Goal: Task Accomplishment & Management: Use online tool/utility

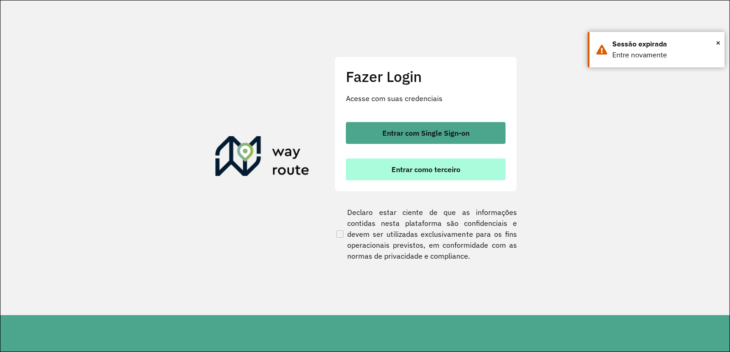
click at [358, 167] on button "Entrar como terceiro" at bounding box center [426, 170] width 160 height 22
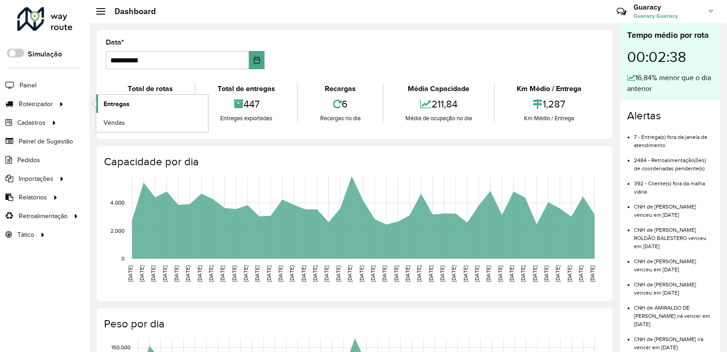
click at [105, 103] on span "Entregas" at bounding box center [117, 104] width 26 height 10
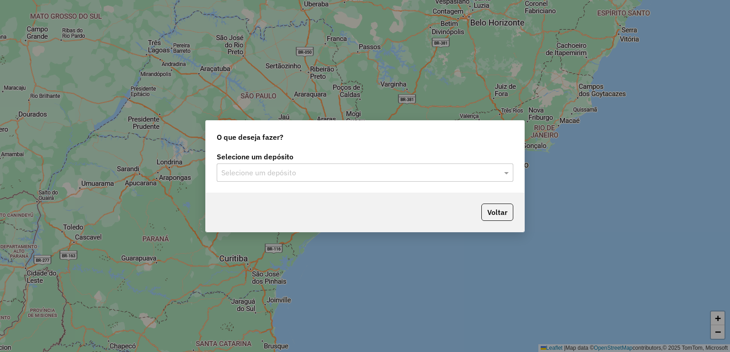
click at [249, 175] on input "text" at bounding box center [355, 173] width 269 height 11
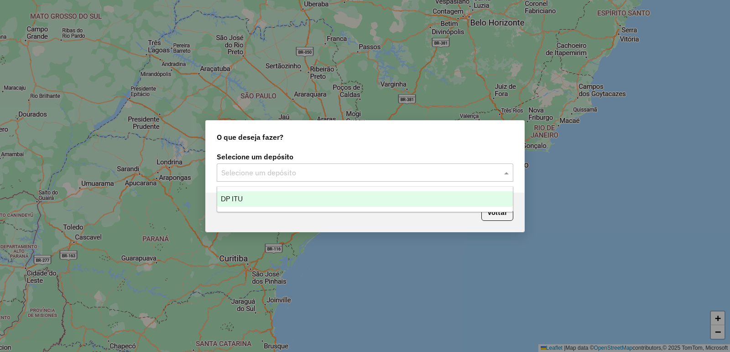
click at [267, 202] on div "DP ITU" at bounding box center [364, 200] width 295 height 16
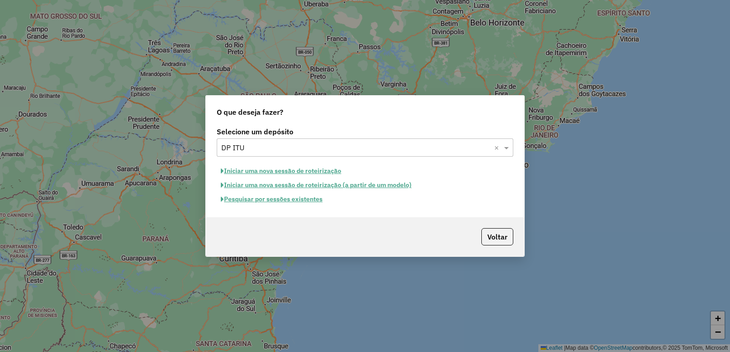
click at [271, 201] on button "Pesquisar por sessões existentes" at bounding box center [272, 199] width 110 height 14
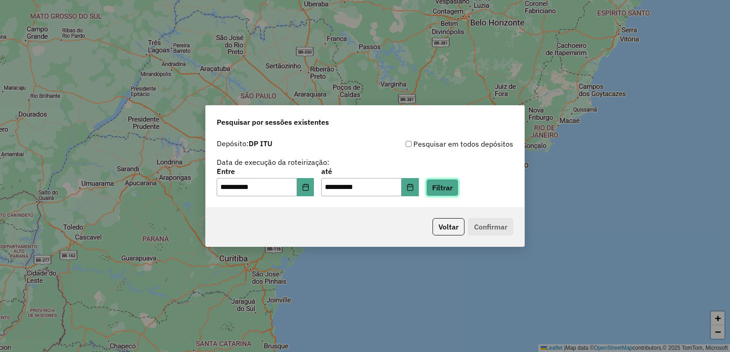
click at [453, 189] on button "Filtrar" at bounding box center [442, 187] width 32 height 17
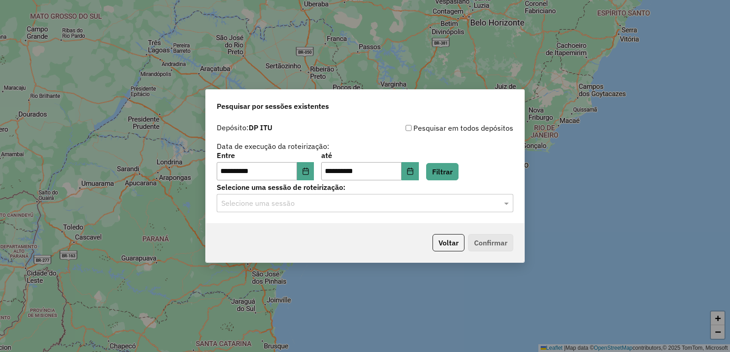
click at [325, 203] on input "text" at bounding box center [355, 203] width 269 height 11
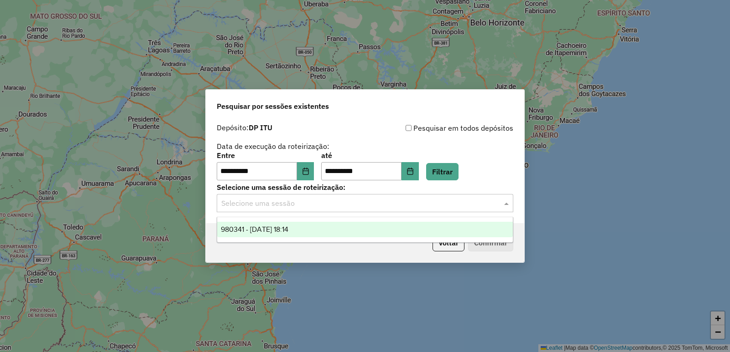
click at [322, 228] on div "980341 - 16/08/2025 18:14" at bounding box center [364, 230] width 295 height 16
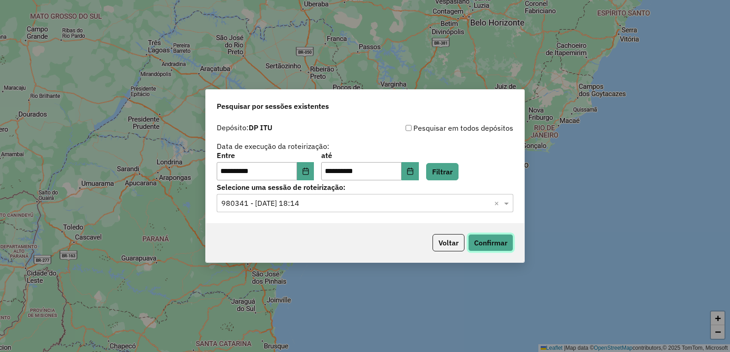
click at [490, 244] on button "Confirmar" at bounding box center [490, 242] width 45 height 17
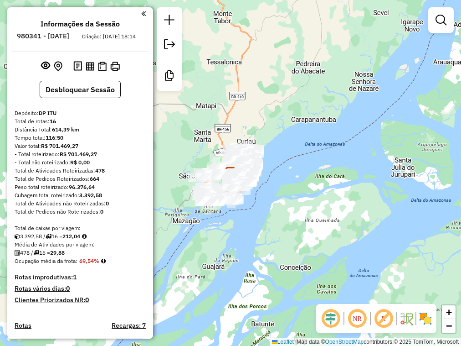
click at [419, 98] on div "Janela de atendimento Grade de atendimento Capacidade Transportadoras Veículos …" at bounding box center [230, 173] width 461 height 346
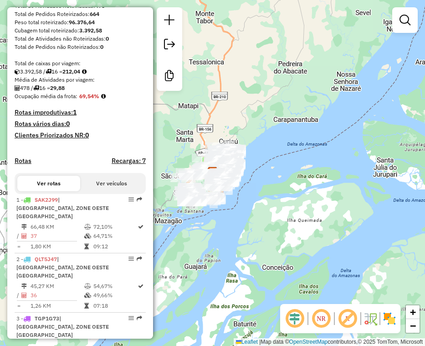
scroll to position [228, 0]
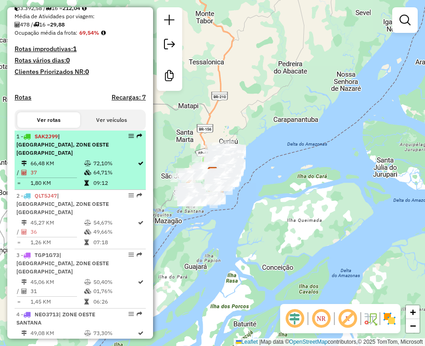
click at [70, 162] on td "66,48 KM" at bounding box center [57, 163] width 54 height 9
select select "**********"
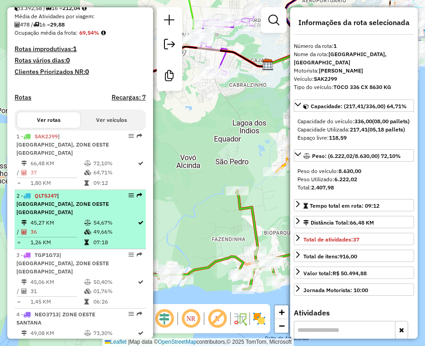
drag, startPoint x: 88, startPoint y: 216, endPoint x: 424, endPoint y: 196, distance: 337.1
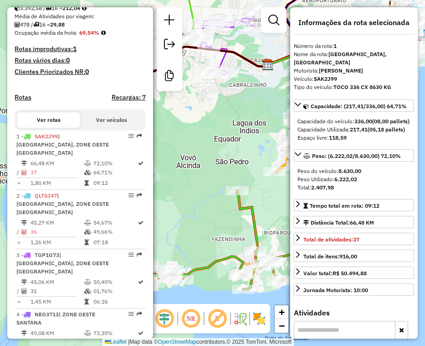
click at [88, 220] on icon at bounding box center [87, 222] width 7 height 5
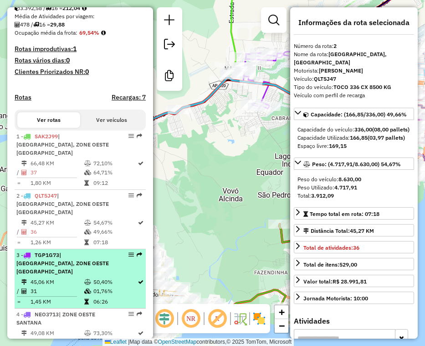
click at [51, 251] on span "TGP1G73" at bounding box center [47, 254] width 25 height 7
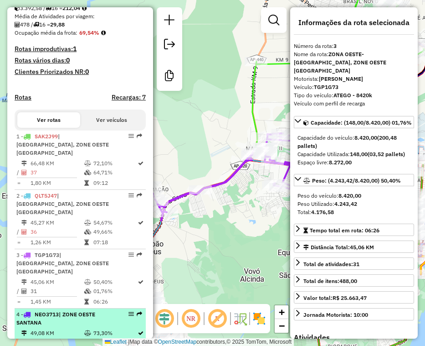
click at [54, 311] on span "NEO3713" at bounding box center [47, 314] width 24 height 7
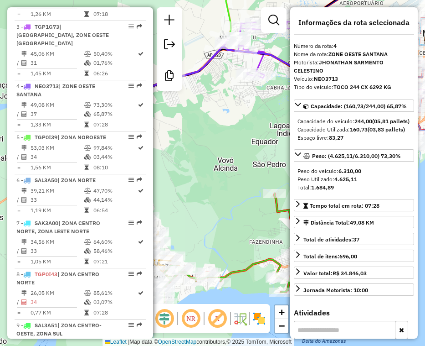
scroll to position [502, 0]
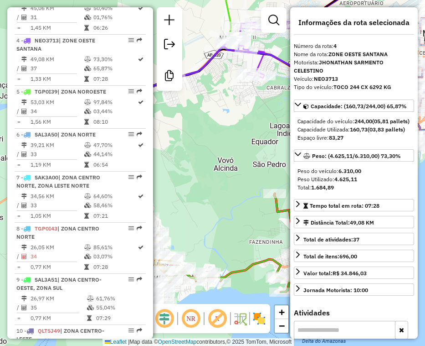
drag, startPoint x: 67, startPoint y: 93, endPoint x: 415, endPoint y: 182, distance: 358.7
click at [67, 107] on td "34" at bounding box center [57, 111] width 54 height 9
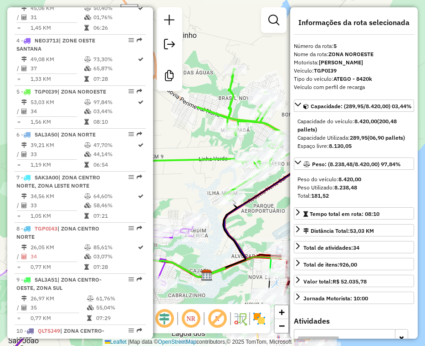
drag, startPoint x: 73, startPoint y: 117, endPoint x: 404, endPoint y: 201, distance: 341.6
click at [73, 131] on span "| ZONA NORTE" at bounding box center [76, 134] width 38 height 7
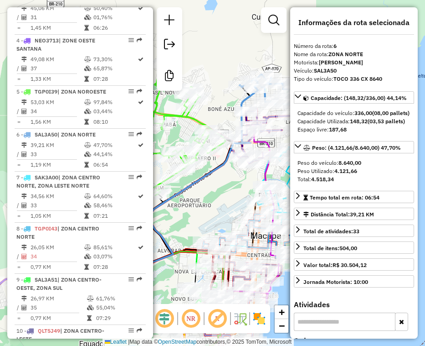
drag, startPoint x: 57, startPoint y: 183, endPoint x: 421, endPoint y: 180, distance: 364.8
click at [57, 192] on td "34,56 KM" at bounding box center [57, 196] width 54 height 9
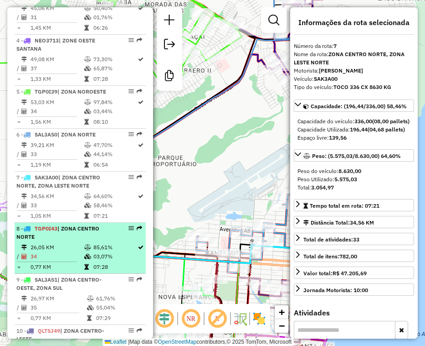
click at [67, 243] on td "26,05 KM" at bounding box center [57, 247] width 54 height 9
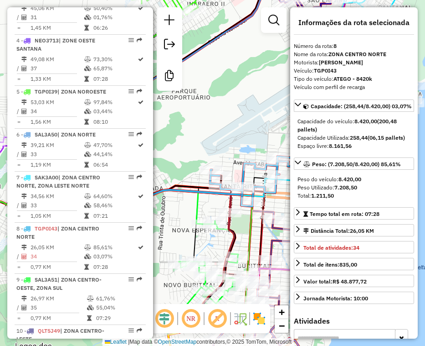
drag, startPoint x: 45, startPoint y: 232, endPoint x: 422, endPoint y: 239, distance: 377.2
click at [46, 243] on td "26,05 KM" at bounding box center [57, 247] width 54 height 9
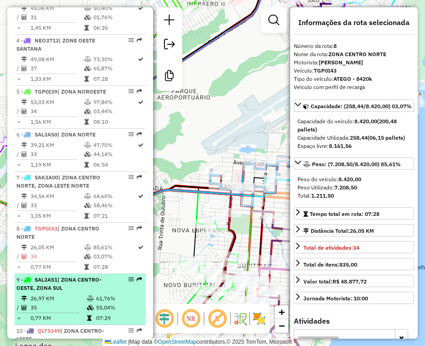
drag, startPoint x: 56, startPoint y: 285, endPoint x: 91, endPoint y: 275, distance: 36.8
click at [56, 294] on td "26,97 KM" at bounding box center [58, 298] width 57 height 9
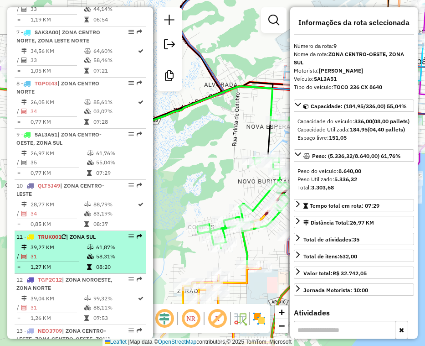
scroll to position [684, 0]
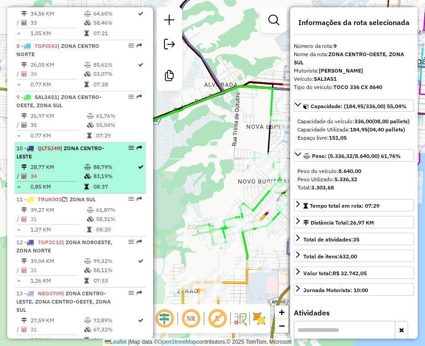
click at [74, 171] on td "34" at bounding box center [57, 175] width 54 height 9
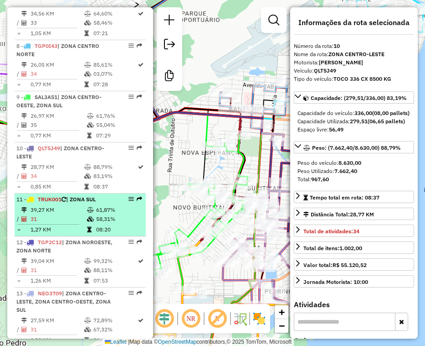
click at [81, 196] on span "| ZONA SUL" at bounding box center [81, 199] width 30 height 7
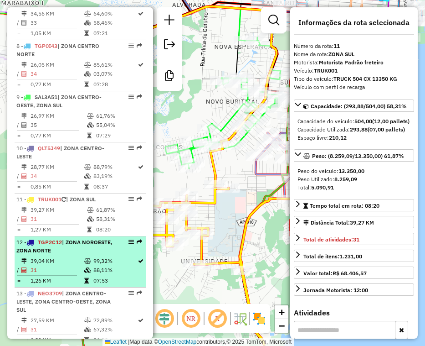
click at [77, 265] on td "31" at bounding box center [57, 269] width 54 height 9
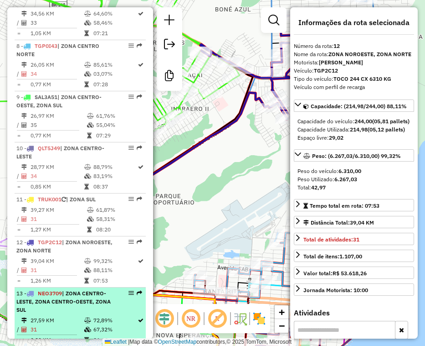
click at [40, 316] on td "27,59 KM" at bounding box center [57, 320] width 54 height 9
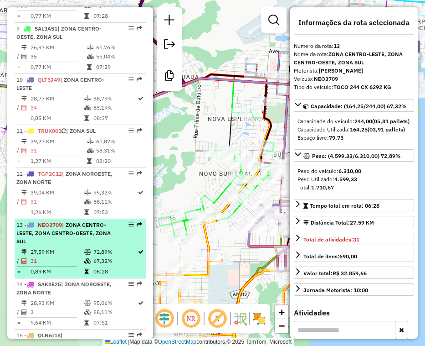
scroll to position [775, 0]
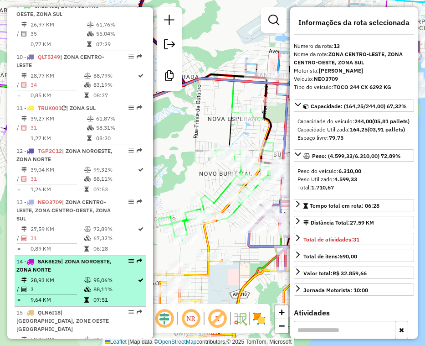
click at [93, 285] on td "88,11%" at bounding box center [115, 289] width 44 height 9
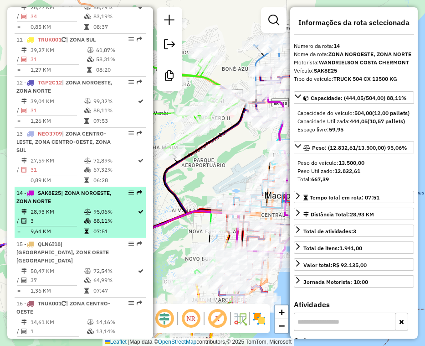
scroll to position [845, 0]
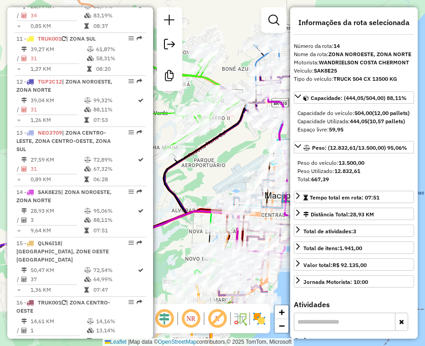
drag, startPoint x: 79, startPoint y: 266, endPoint x: 412, endPoint y: 280, distance: 332.7
click at [82, 285] on tr "= 1,36 KM 07:47" at bounding box center [80, 289] width 128 height 9
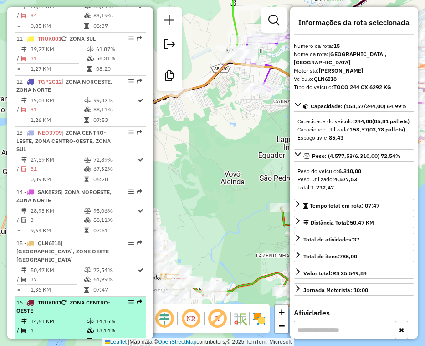
click at [57, 316] on td "14,61 KM" at bounding box center [58, 320] width 57 height 9
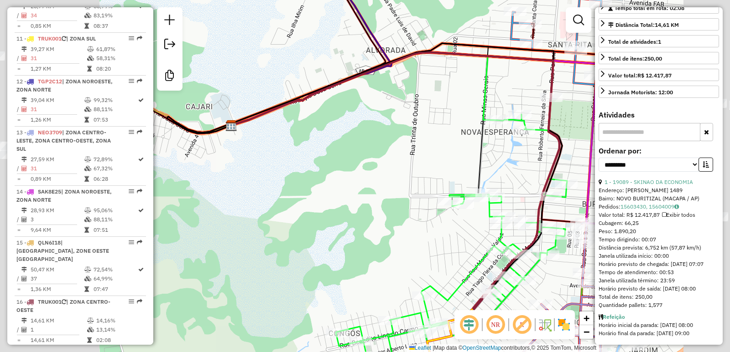
scroll to position [214, 0]
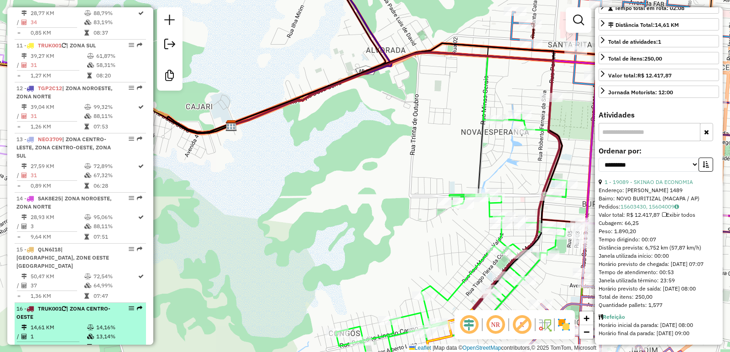
click at [87, 334] on icon at bounding box center [90, 336] width 7 height 5
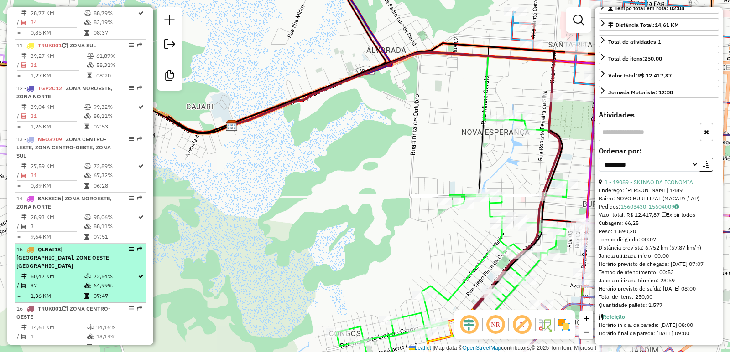
click at [81, 246] on span "| [GEOGRAPHIC_DATA], ZONE OESTE [GEOGRAPHIC_DATA]" at bounding box center [62, 257] width 93 height 23
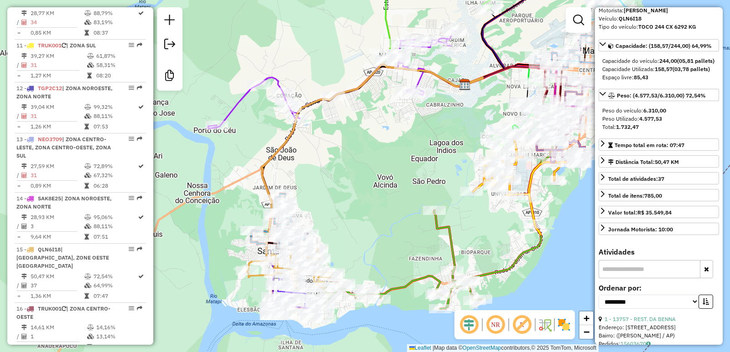
scroll to position [47, 0]
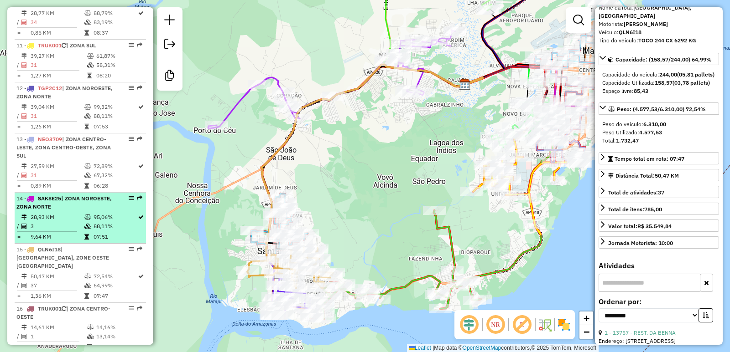
click at [47, 213] on td "28,93 KM" at bounding box center [57, 217] width 54 height 9
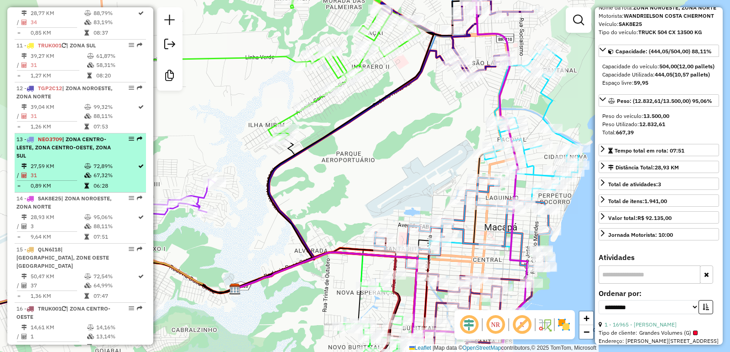
click at [61, 171] on td "31" at bounding box center [57, 175] width 54 height 9
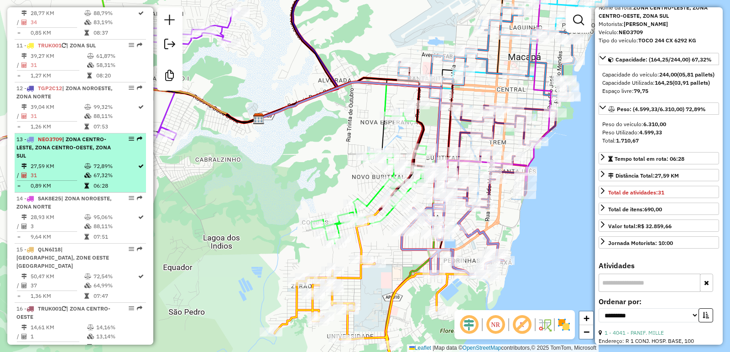
scroll to position [792, 0]
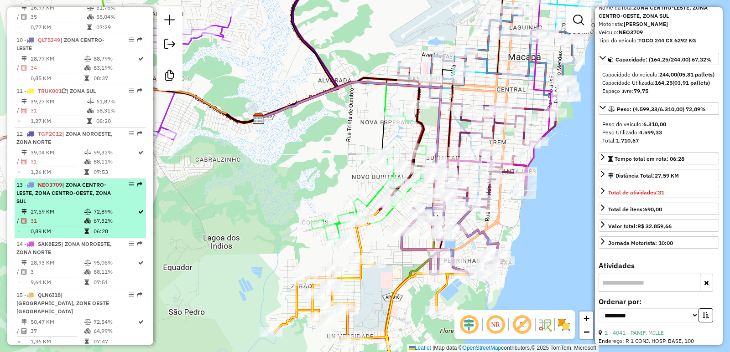
click at [61, 168] on td "1,26 KM" at bounding box center [57, 172] width 54 height 9
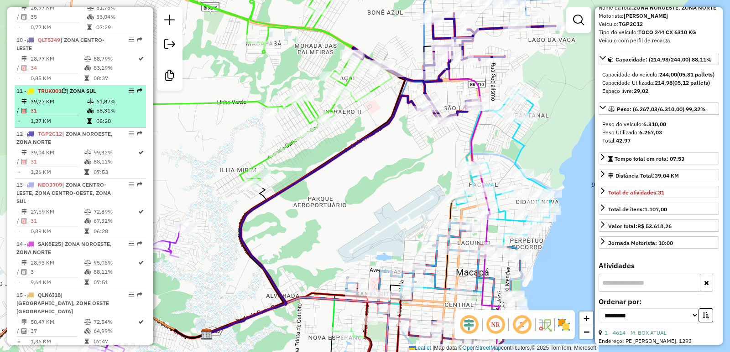
click at [64, 117] on td "1,27 KM" at bounding box center [58, 121] width 57 height 9
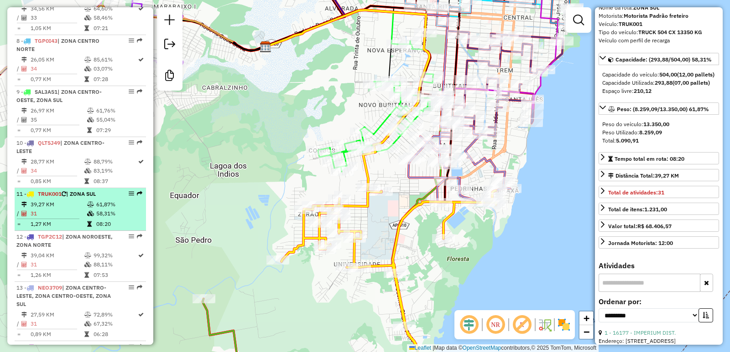
scroll to position [655, 0]
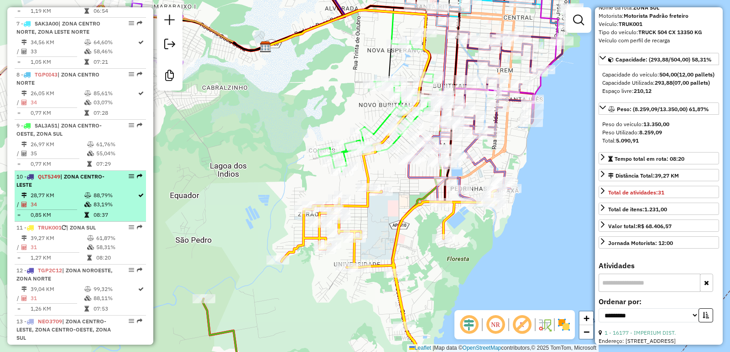
click at [76, 173] on li "10 - QLT5J49 | ZONA CENTRO-LESTE 28,77 KM 88,79% / 34 83,19% = 0,85 KM 08:37" at bounding box center [80, 196] width 131 height 51
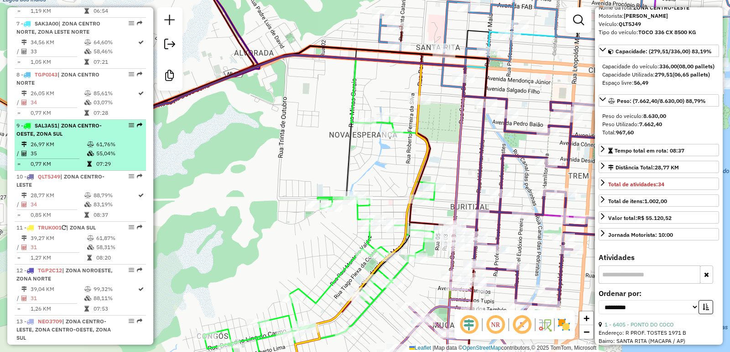
click at [64, 140] on td "26,97 KM" at bounding box center [58, 144] width 57 height 9
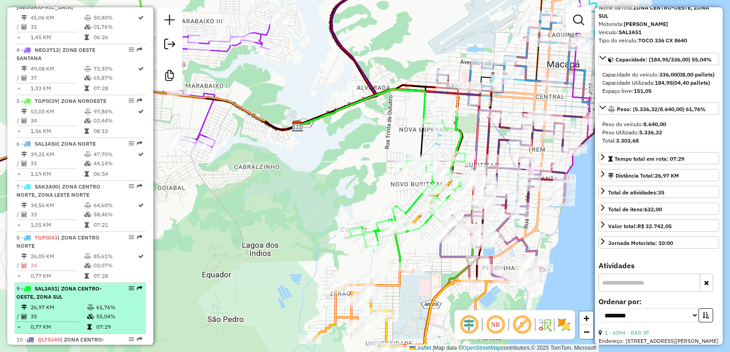
scroll to position [473, 0]
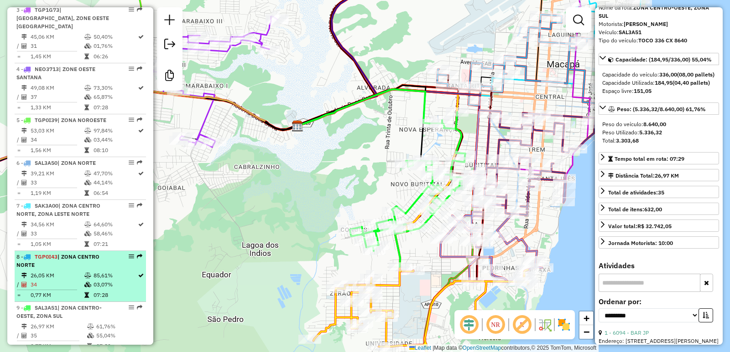
click at [70, 271] on td "26,05 KM" at bounding box center [57, 275] width 54 height 9
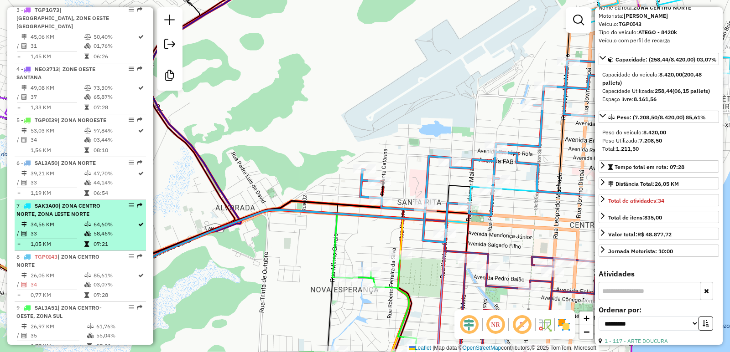
click at [67, 229] on td "33" at bounding box center [57, 233] width 54 height 9
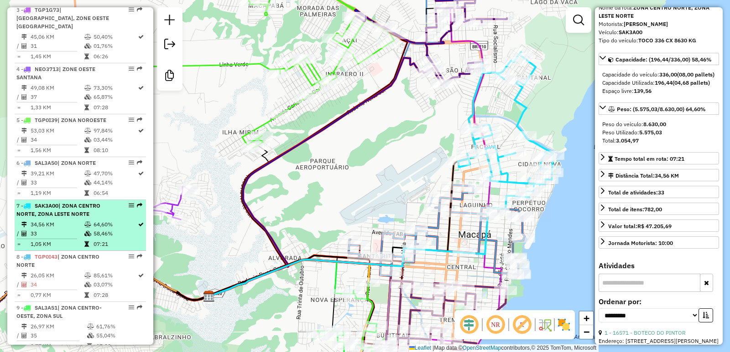
scroll to position [382, 0]
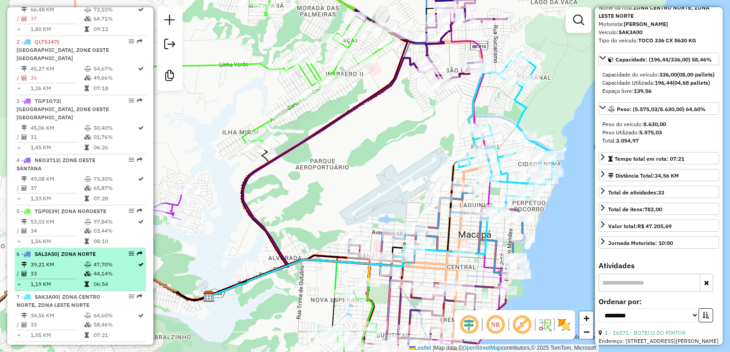
click at [55, 251] on span "SAL3A50" at bounding box center [46, 254] width 23 height 7
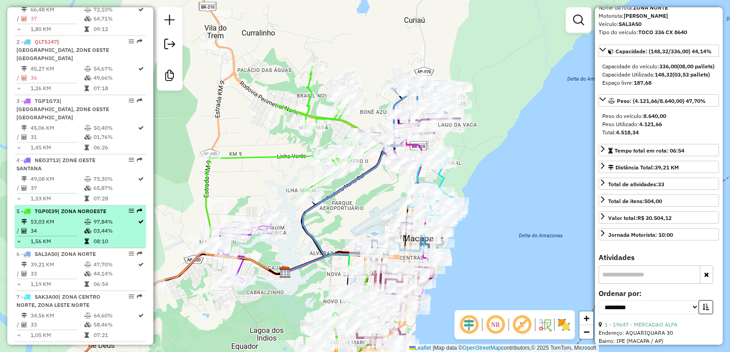
click at [54, 218] on td "53,03 KM" at bounding box center [57, 222] width 54 height 9
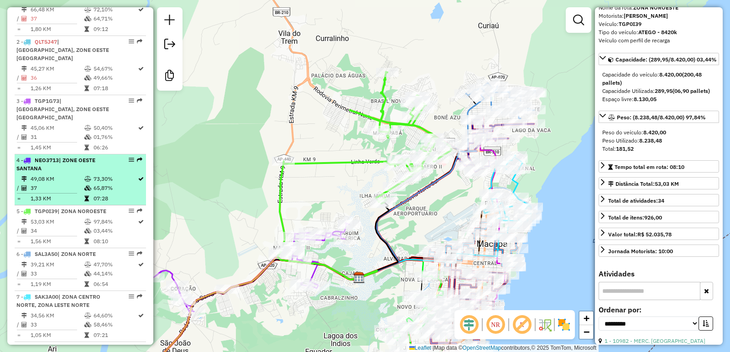
click at [75, 156] on div "4 - NEO3713 | ZONE OESTE SANTANA" at bounding box center [64, 164] width 97 height 16
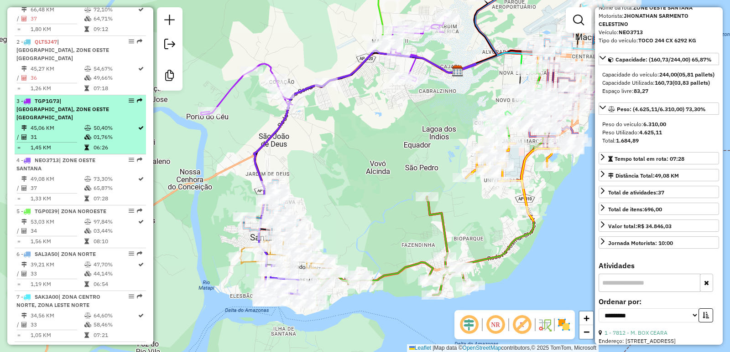
click at [78, 124] on td "45,06 KM" at bounding box center [57, 128] width 54 height 9
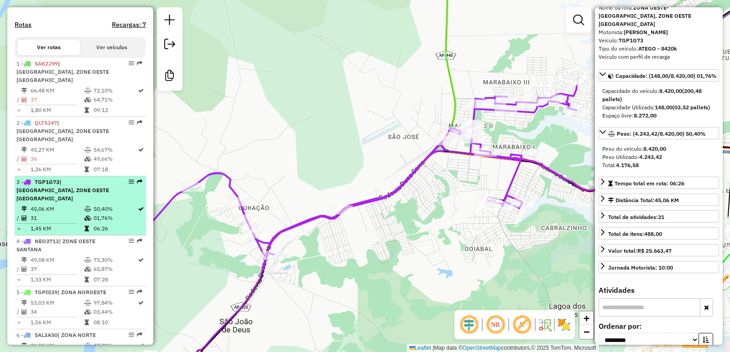
scroll to position [290, 0]
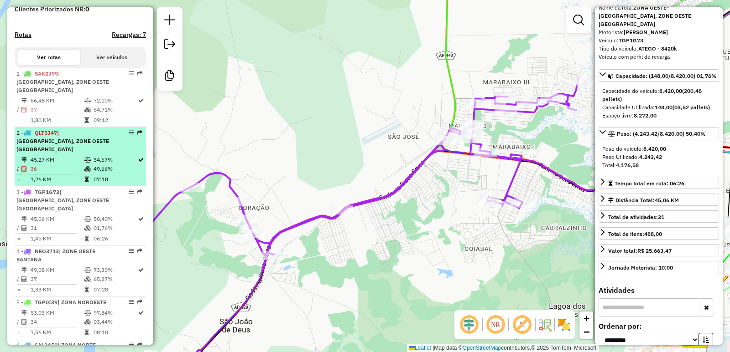
click at [77, 165] on td "36" at bounding box center [57, 169] width 54 height 9
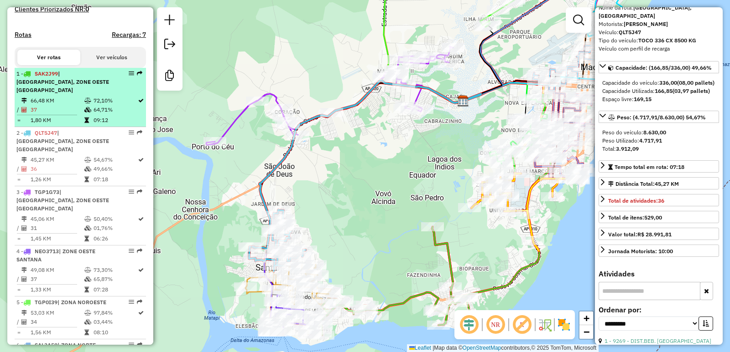
click at [62, 103] on td "66,48 KM" at bounding box center [57, 100] width 54 height 9
